Goal: Go to known website: Access a specific website the user already knows

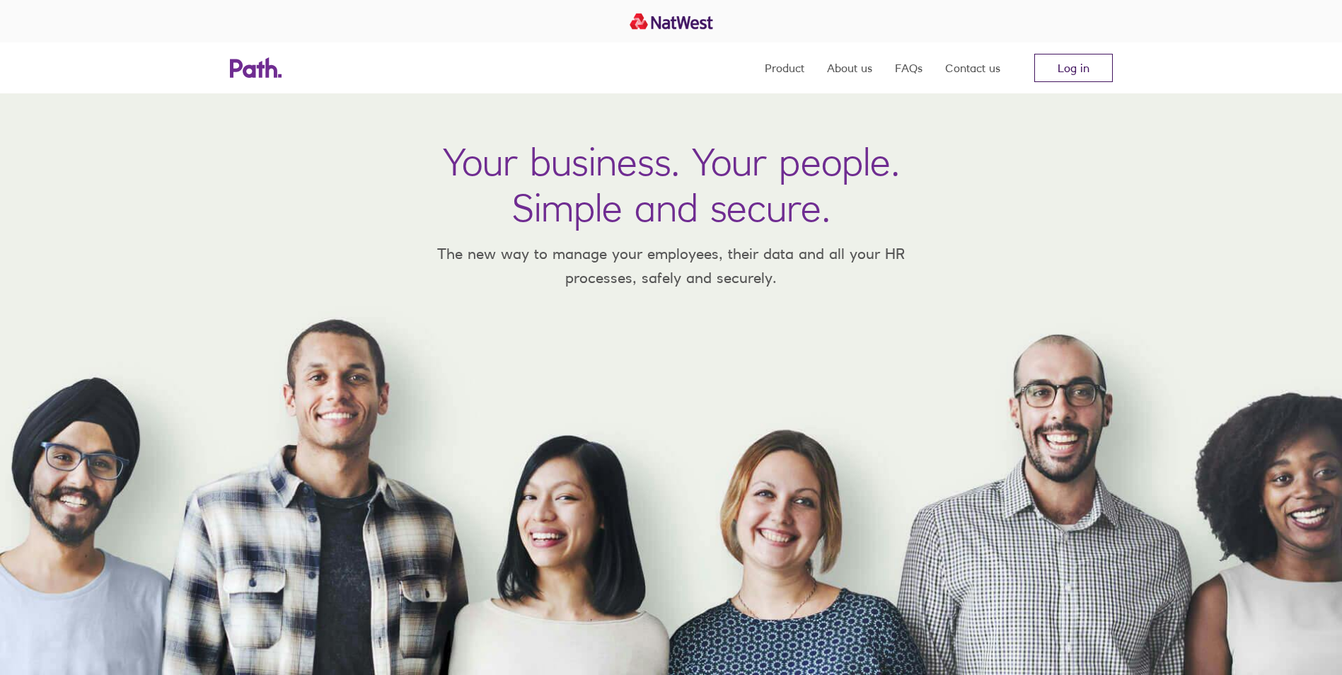
click at [1073, 65] on link "Log in" at bounding box center [1073, 68] width 79 height 28
click at [1068, 64] on link "Log in" at bounding box center [1073, 68] width 79 height 28
